Goal: Transaction & Acquisition: Purchase product/service

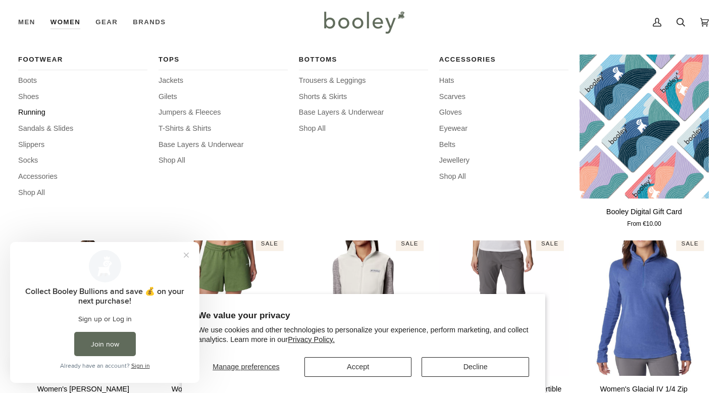
click at [33, 113] on span "Running" at bounding box center [82, 112] width 129 height 11
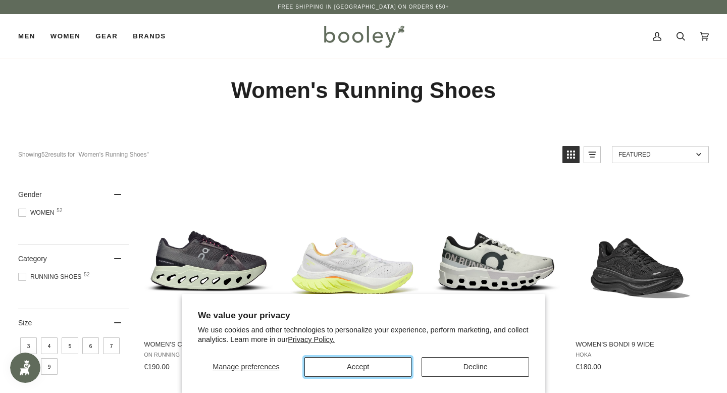
click at [368, 368] on button "Accept" at bounding box center [358, 367] width 108 height 20
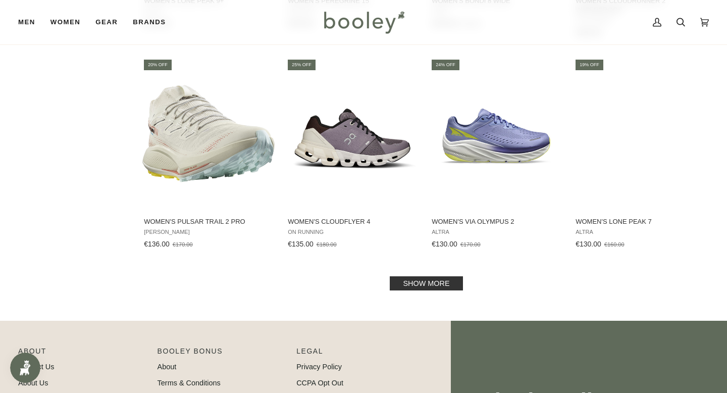
scroll to position [979, 0]
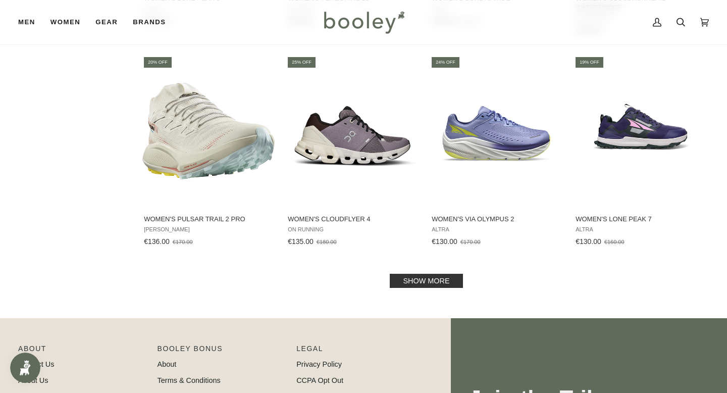
click at [427, 285] on link "Show more" at bounding box center [426, 281] width 73 height 14
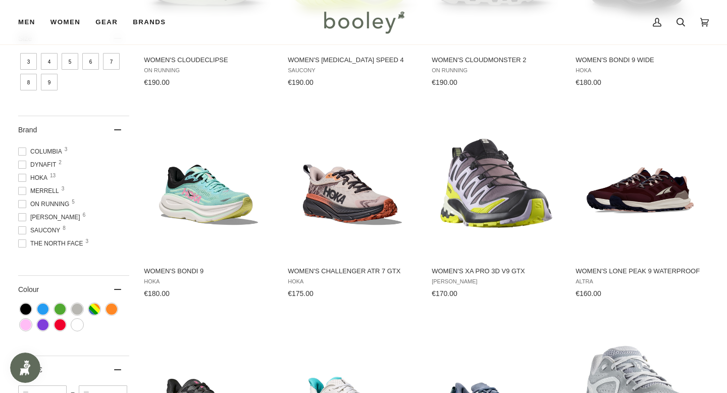
scroll to position [9, 0]
click at [25, 178] on span at bounding box center [22, 179] width 8 height 8
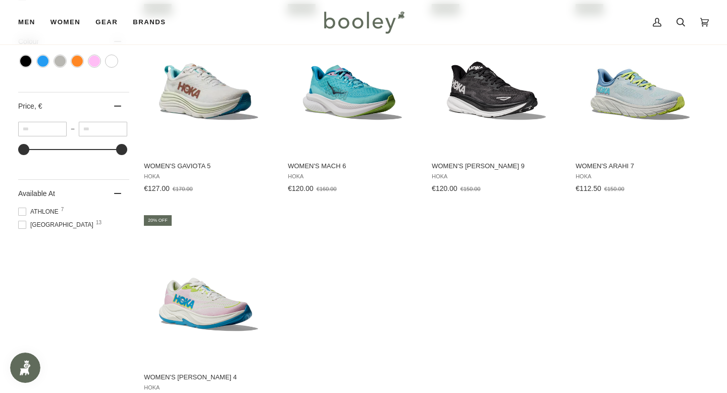
scroll to position [578, 0]
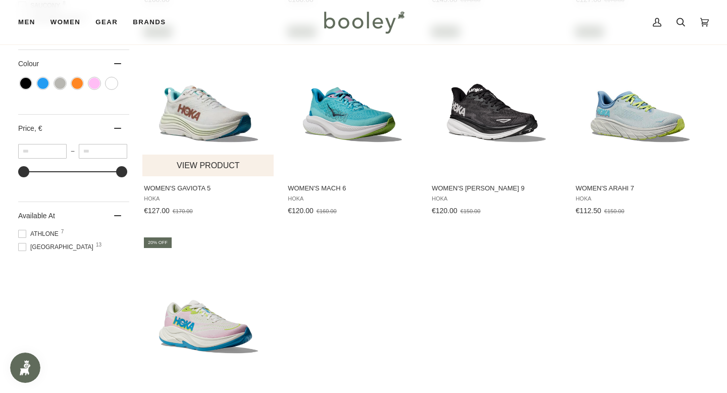
click at [211, 121] on img "Women's Gaviota 5" at bounding box center [208, 100] width 132 height 132
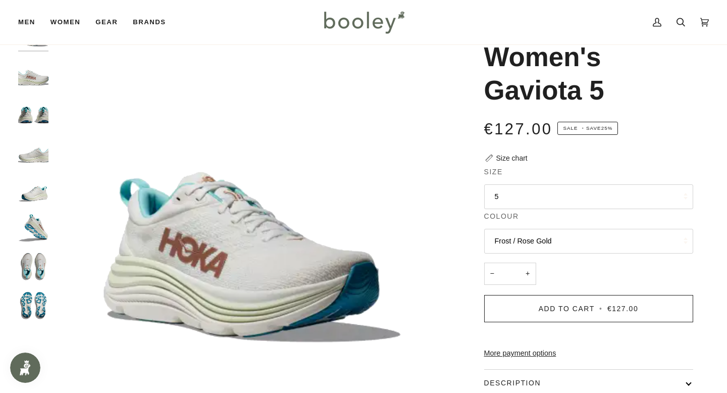
click at [579, 246] on button "Frost / Rose Gold" at bounding box center [588, 241] width 209 height 25
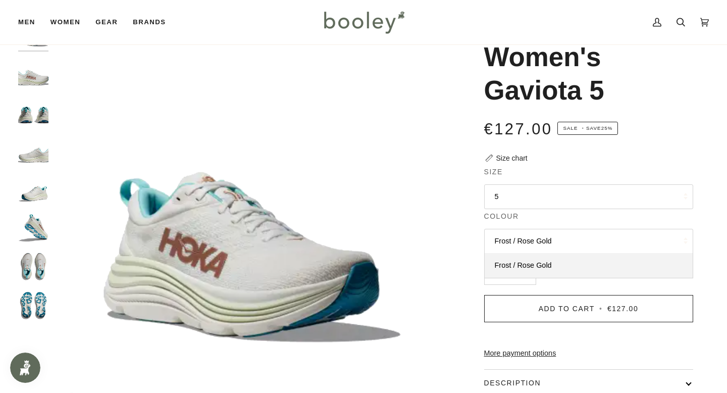
click at [353, 231] on img "Hoka Women's Gaviota 5 Frost / Rose Gold - Booley Galway" at bounding box center [252, 217] width 396 height 396
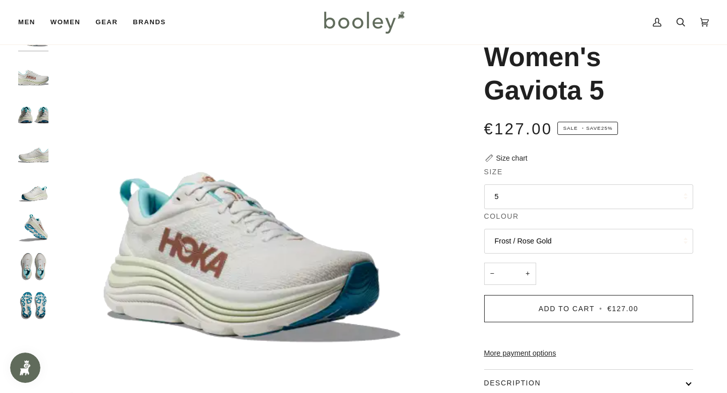
click at [252, 262] on img "Hoka Women's Gaviota 5 Frost / Rose Gold - Booley Galway" at bounding box center [252, 217] width 396 height 396
click at [41, 74] on img "Hoka Women's Gaviota 5 Frost / Rose Gold - Booley Galway" at bounding box center [33, 73] width 30 height 30
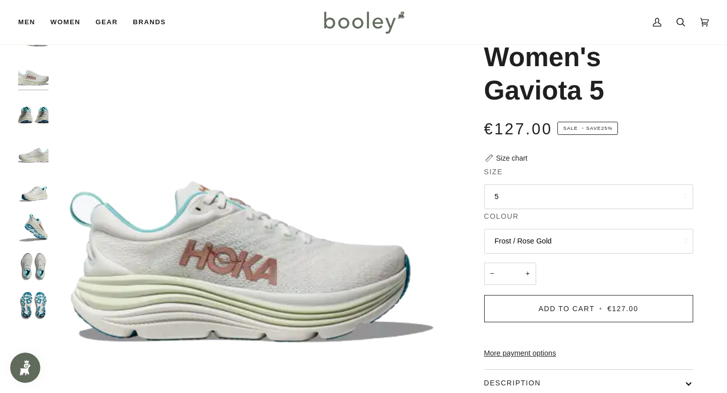
click at [40, 119] on img "Hoka Women's Gaviota 5 Frost / Rose Gold - Booley Galway" at bounding box center [33, 111] width 30 height 30
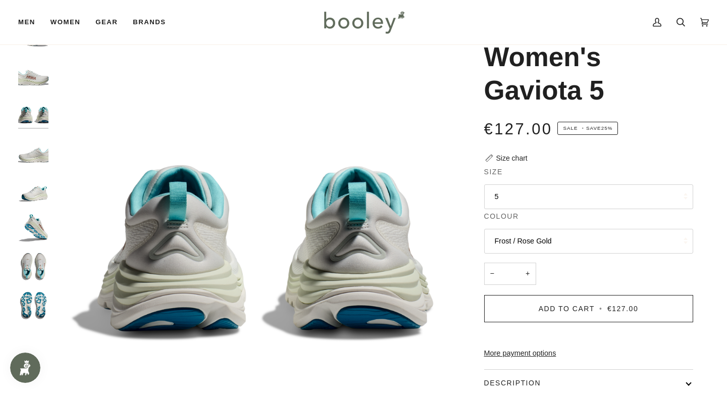
click at [44, 159] on img "Hoka Women's Gaviota 5 Frost / Rose Gold - Booley Galway" at bounding box center [33, 150] width 30 height 30
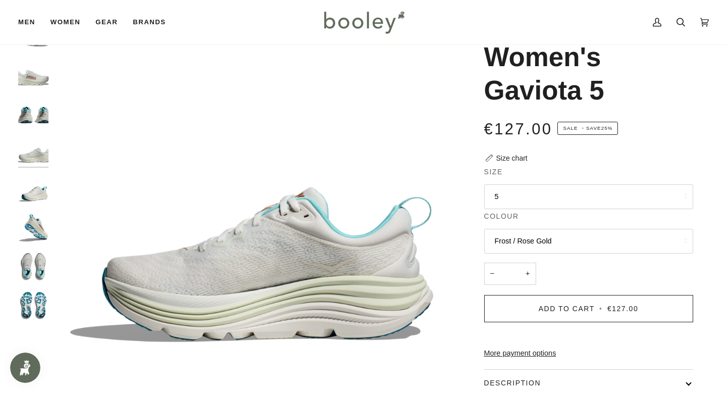
click at [40, 190] on img "Hoka Women's Gaviota 5 Frost / Rose Gold - Booley Galway" at bounding box center [33, 189] width 30 height 30
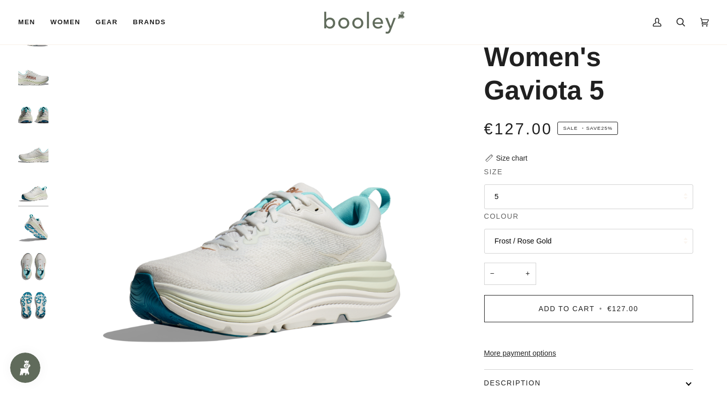
click at [35, 213] on img "Hoka Women's Gaviota 5 Frost / Rose Gold - Booley Galway" at bounding box center [33, 228] width 30 height 30
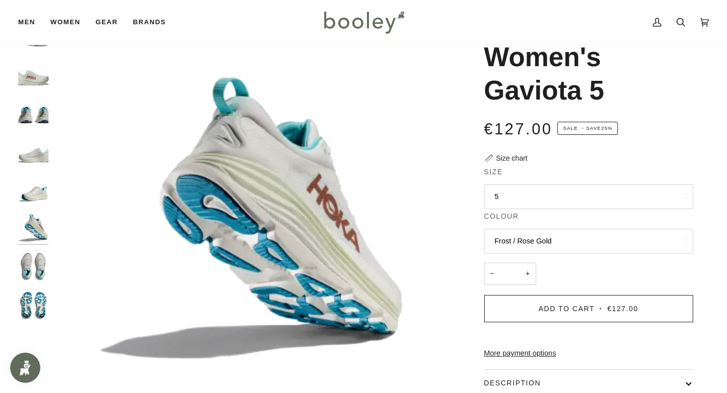
click at [32, 258] on img "Hoka Women's Gaviota 5 Frost / Rose Gold - Booley Galway" at bounding box center [33, 266] width 30 height 30
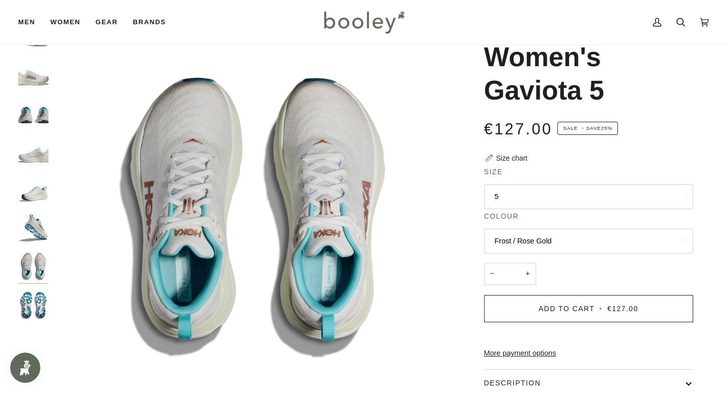
click at [35, 300] on img "Hoka Women's Gaviota 5 Frost / Rose Gold - Booley Galway" at bounding box center [33, 305] width 30 height 30
